Goal: Find specific page/section: Find specific page/section

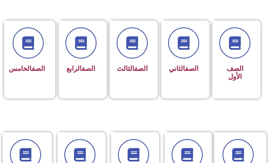
scroll to position [161, 0]
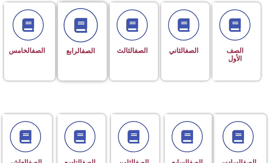
click at [92, 23] on span at bounding box center [80, 25] width 34 height 34
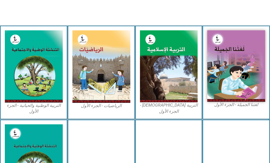
scroll to position [161, 0]
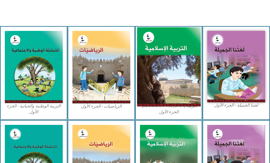
click at [178, 81] on img at bounding box center [168, 66] width 63 height 79
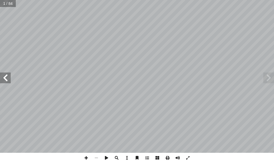
click at [1, 76] on span at bounding box center [5, 77] width 11 height 11
click at [0, 65] on div "ُ ة َّ ي ِ لام ْ س إ � ِ ال ُ ة َ ي ِ ب ْ ر َّ الت سماعيل شندي د. خالد تربان إ …" at bounding box center [137, 76] width 274 height 152
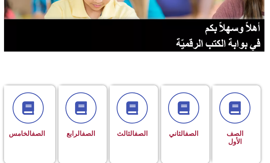
scroll to position [80, 0]
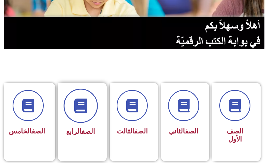
click at [70, 104] on span at bounding box center [80, 105] width 34 height 34
